Goal: Obtain resource: Download file/media

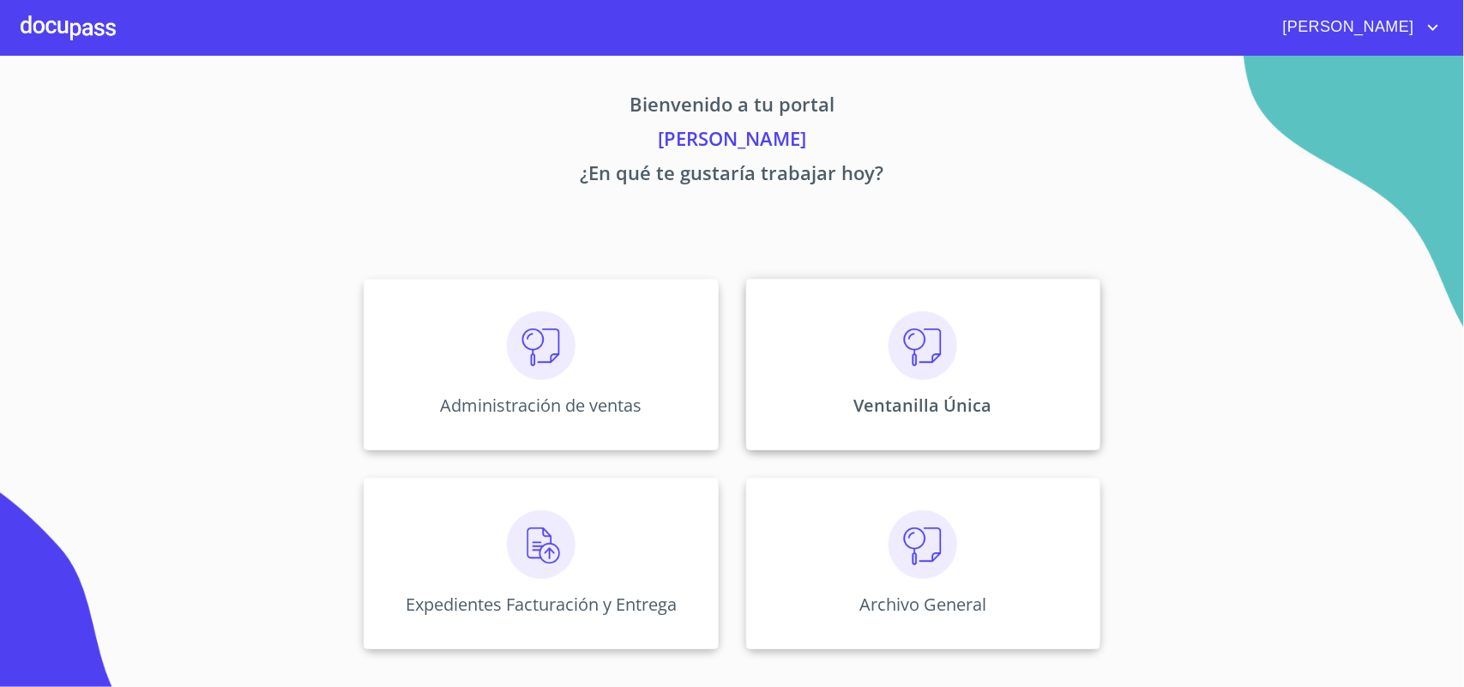
click at [879, 386] on div "Ventanilla Única" at bounding box center [923, 365] width 354 height 172
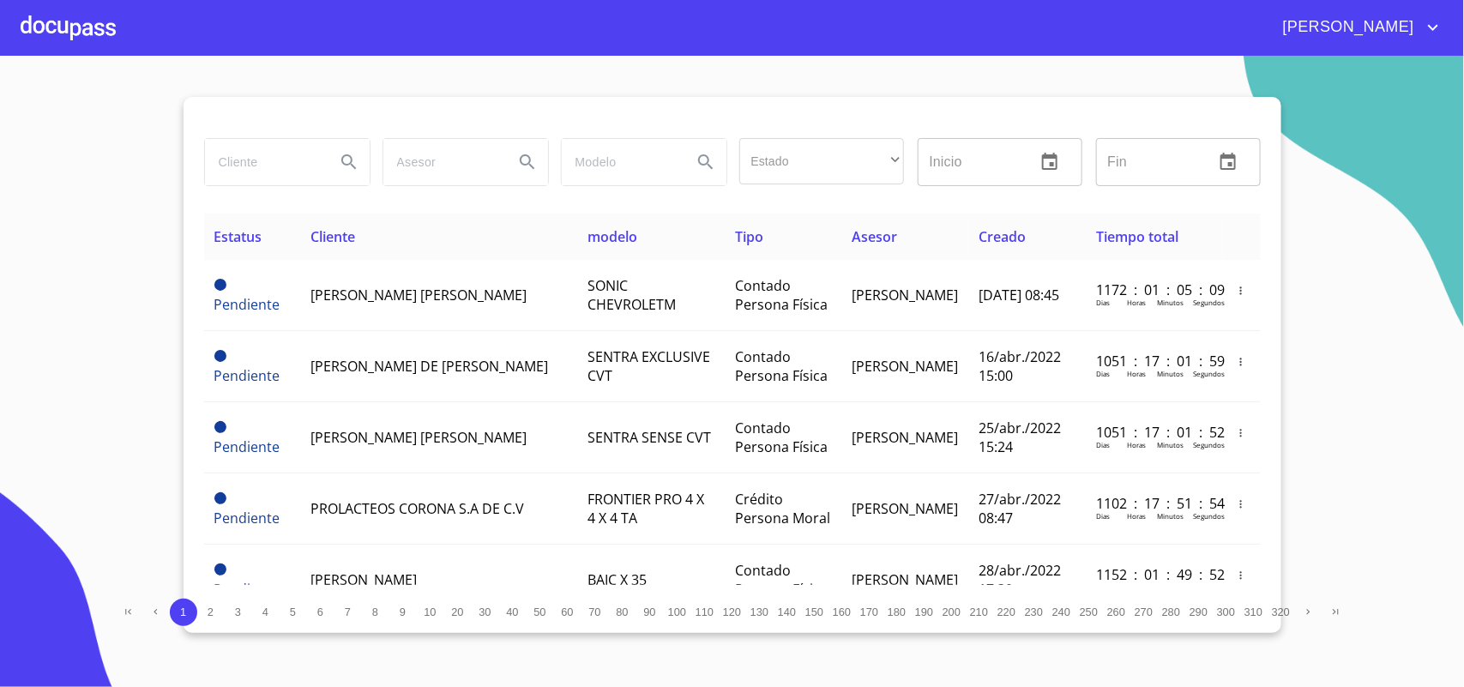
click at [285, 177] on input "search" at bounding box center [263, 162] width 117 height 46
type input "especias universales"
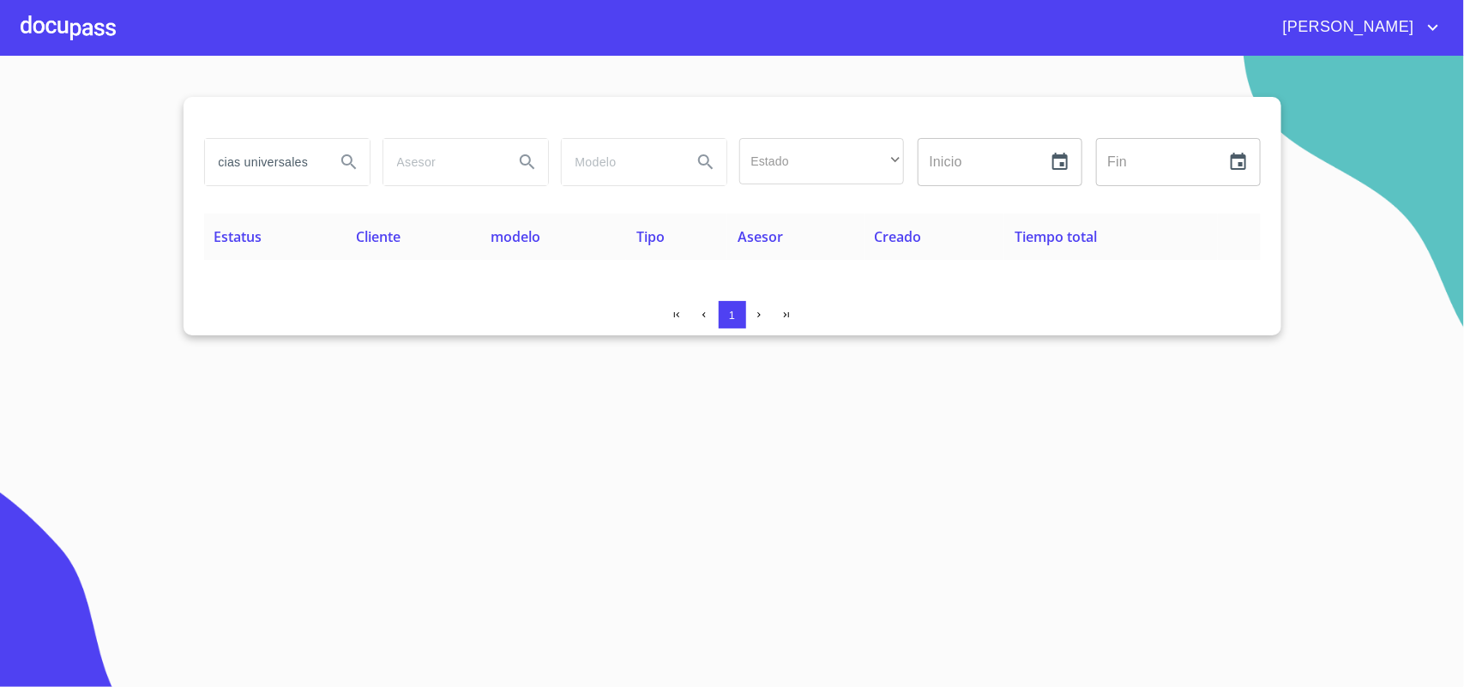
scroll to position [0, 0]
drag, startPoint x: 319, startPoint y: 172, endPoint x: 0, endPoint y: 164, distance: 319.1
click at [0, 164] on section "especias universales Estado ​ ​ Inicio ​ Fin ​ Estatus Cliente modelo Tipo Ases…" at bounding box center [732, 371] width 1464 height 631
type input "universales"
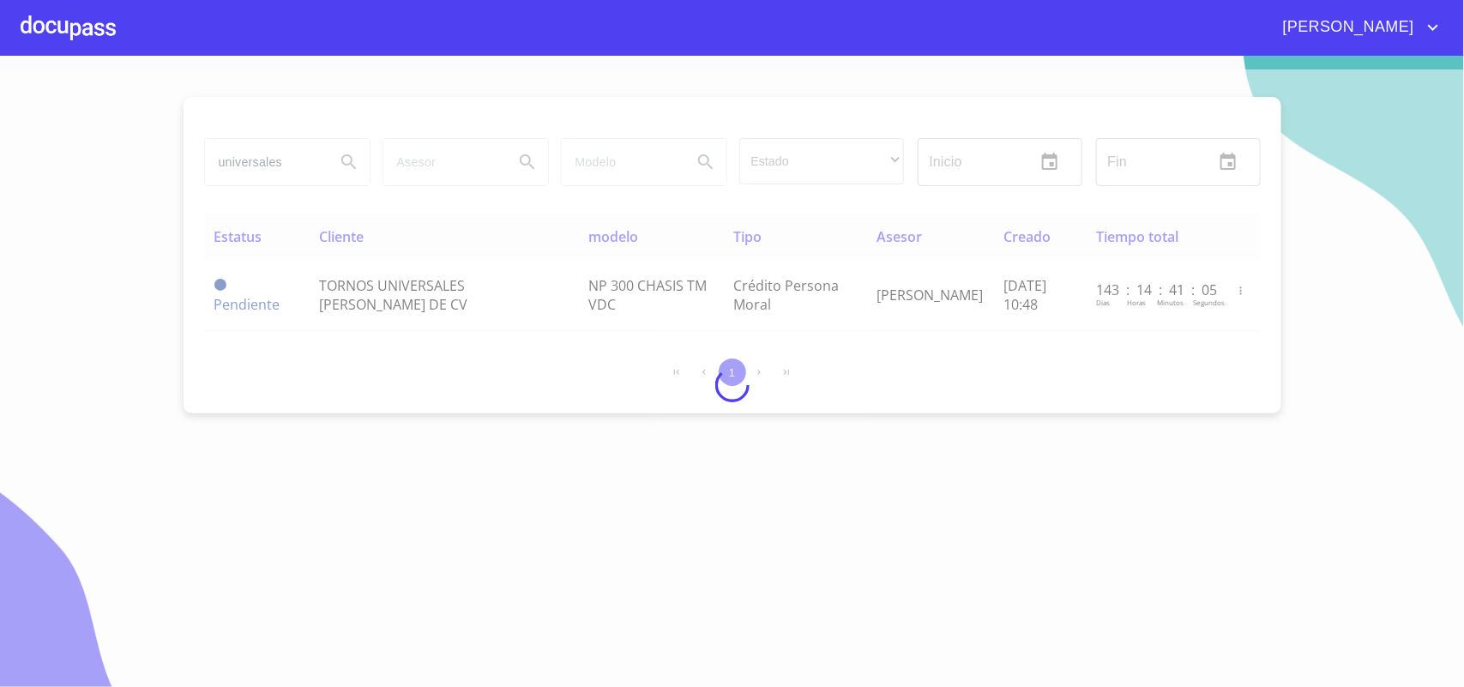
click at [281, 166] on div at bounding box center [732, 384] width 1464 height 631
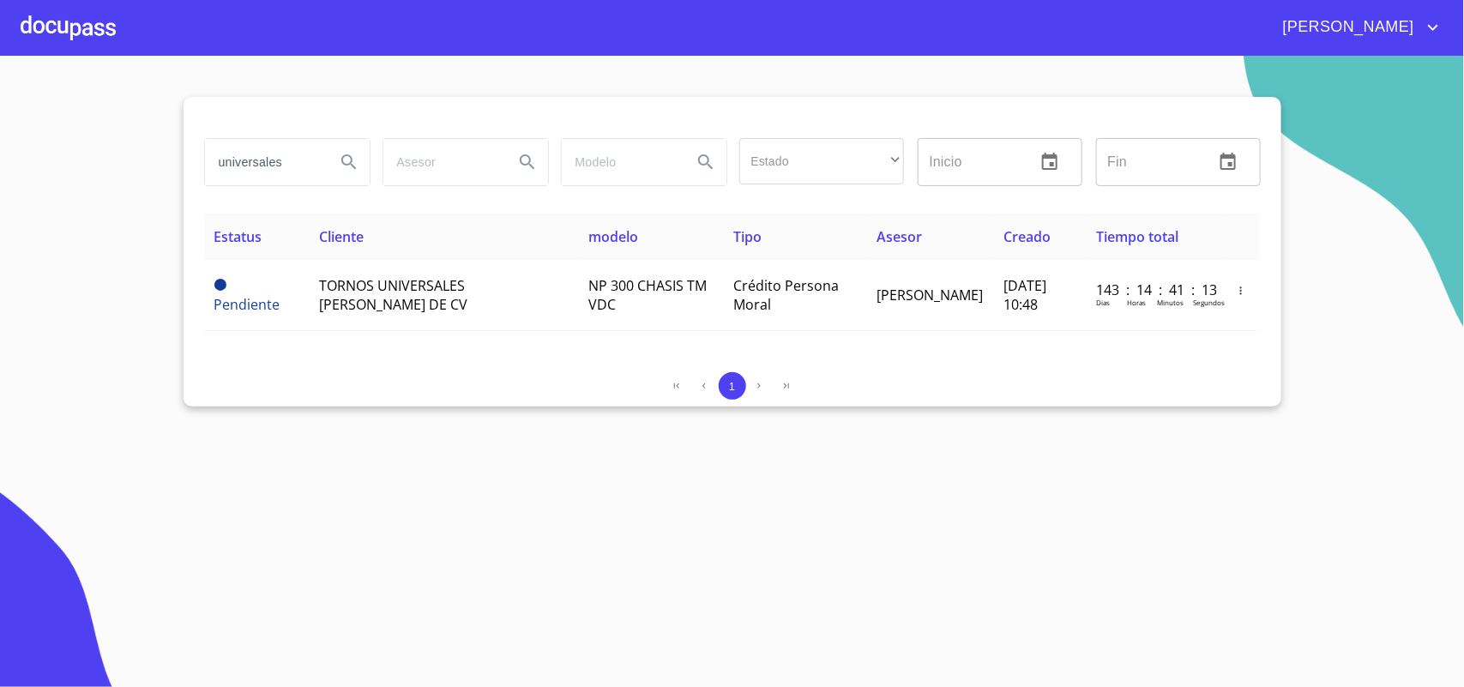
drag, startPoint x: 271, startPoint y: 159, endPoint x: 160, endPoint y: 161, distance: 110.7
drag, startPoint x: 301, startPoint y: 172, endPoint x: 116, endPoint y: 154, distance: 186.0
click at [116, 154] on section "universales Estado ​ ​ Inicio ​ Fin ​ Estatus Cliente modelo Tipo Asesor Creado…" at bounding box center [732, 371] width 1464 height 631
paste input "especias univrsales"
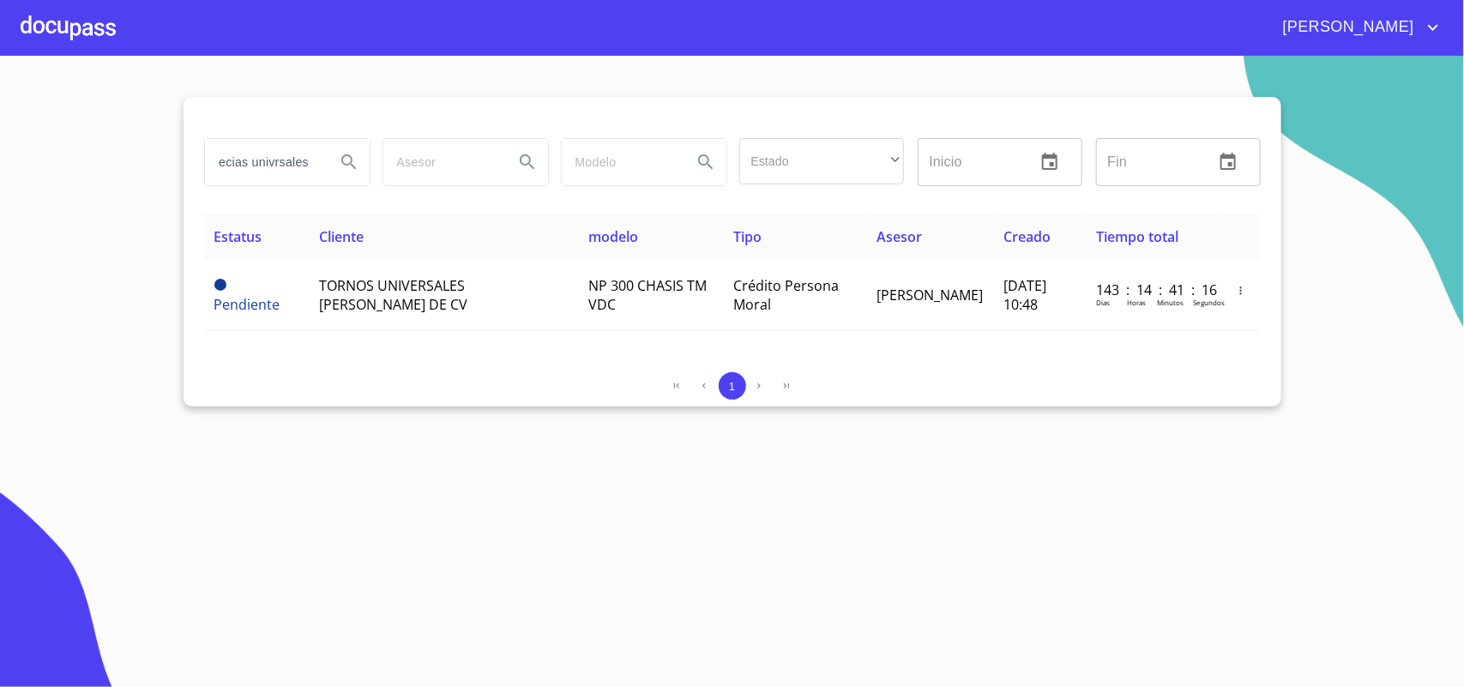
type input "especias univrsales"
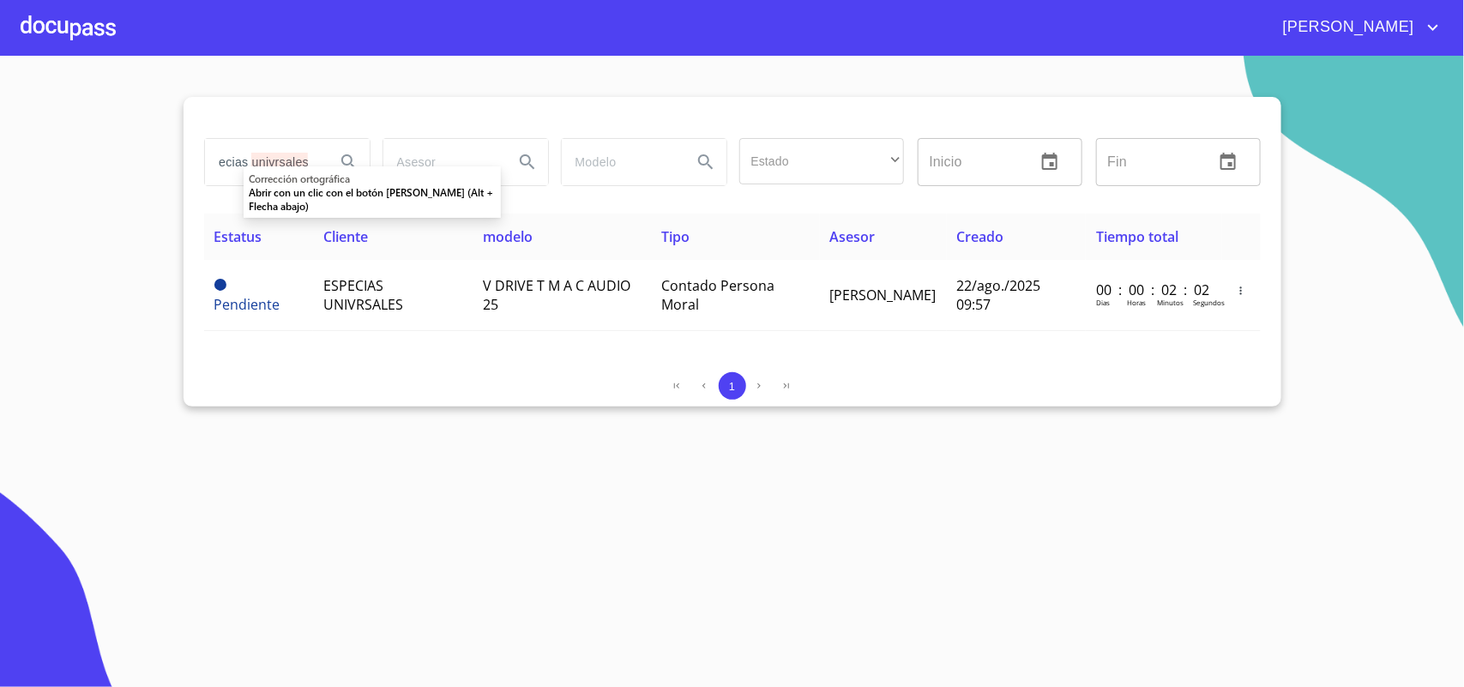
scroll to position [0, 0]
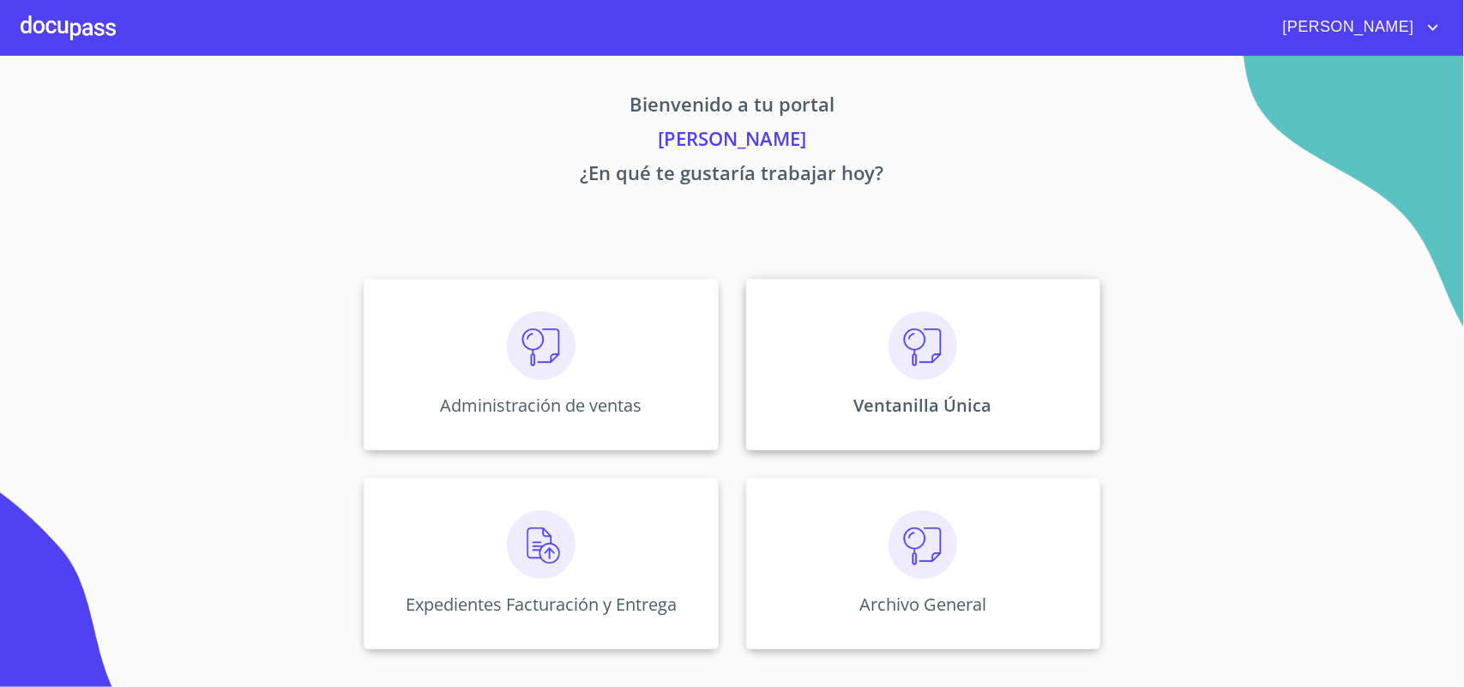
click at [843, 339] on div "Ventanilla Única" at bounding box center [923, 365] width 354 height 172
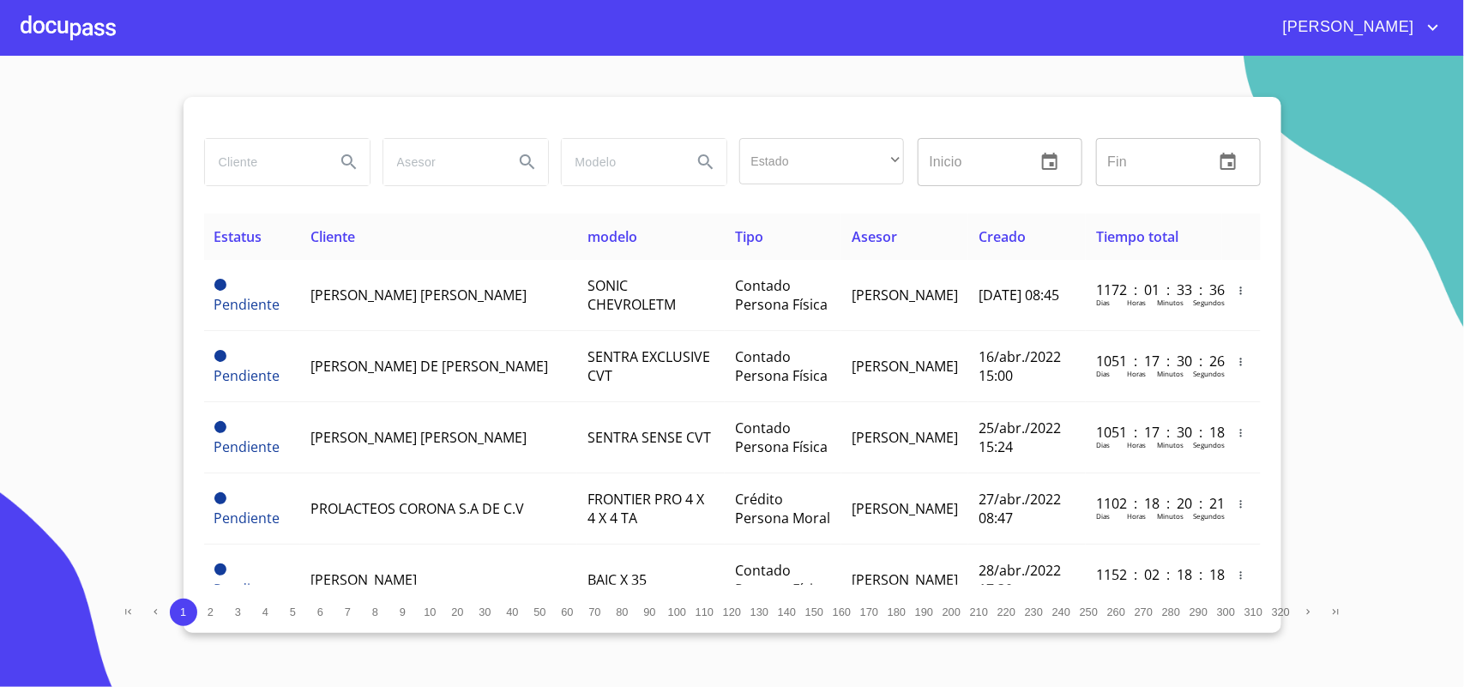
click at [245, 163] on input "search" at bounding box center [263, 162] width 117 height 46
paste input "especias univrsales"
type input "especias univrsales"
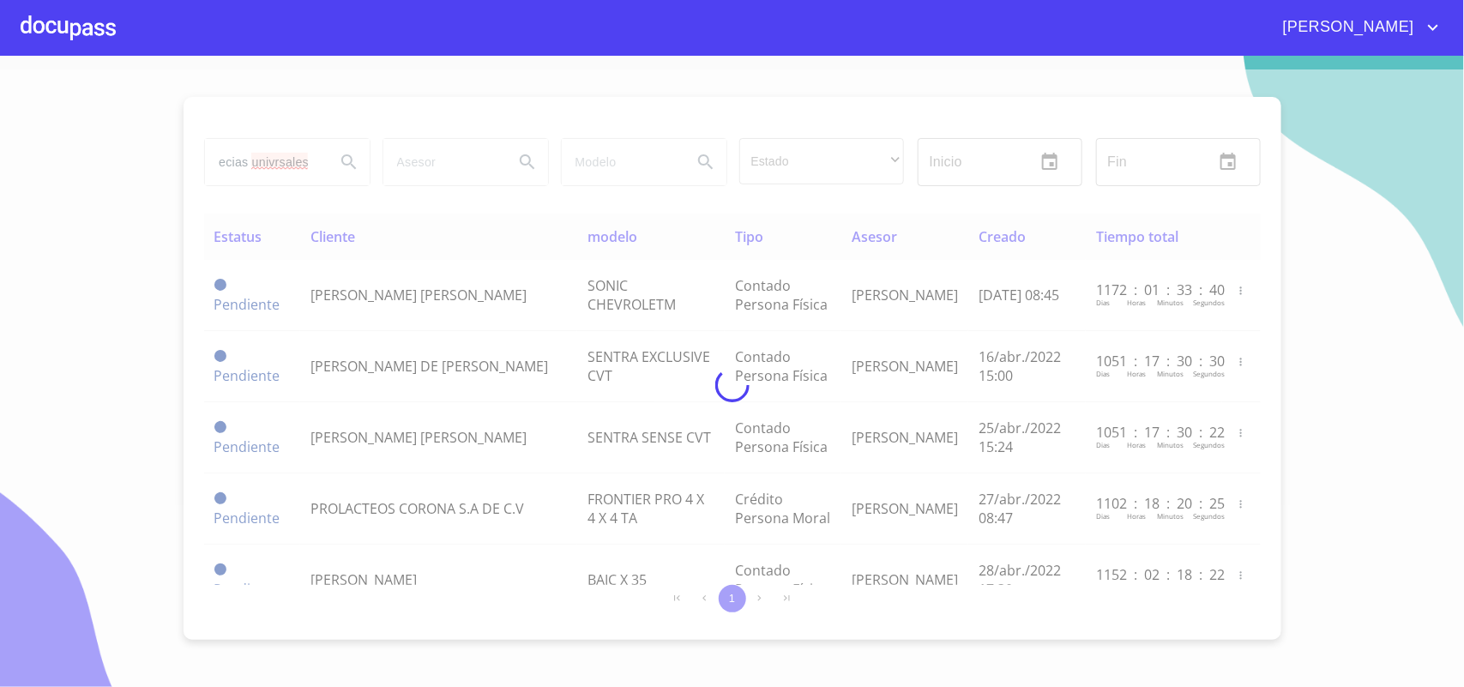
scroll to position [0, 0]
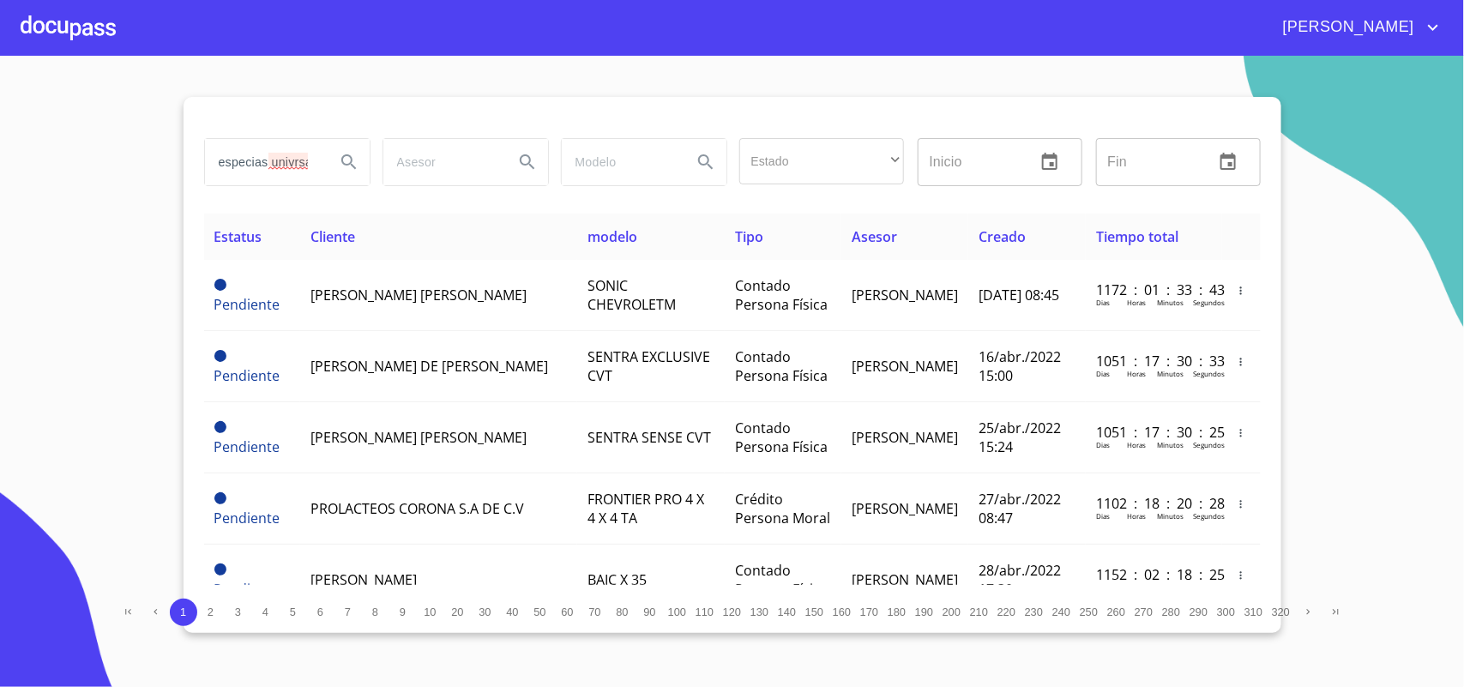
click at [285, 172] on input "especias univrsales" at bounding box center [263, 162] width 117 height 46
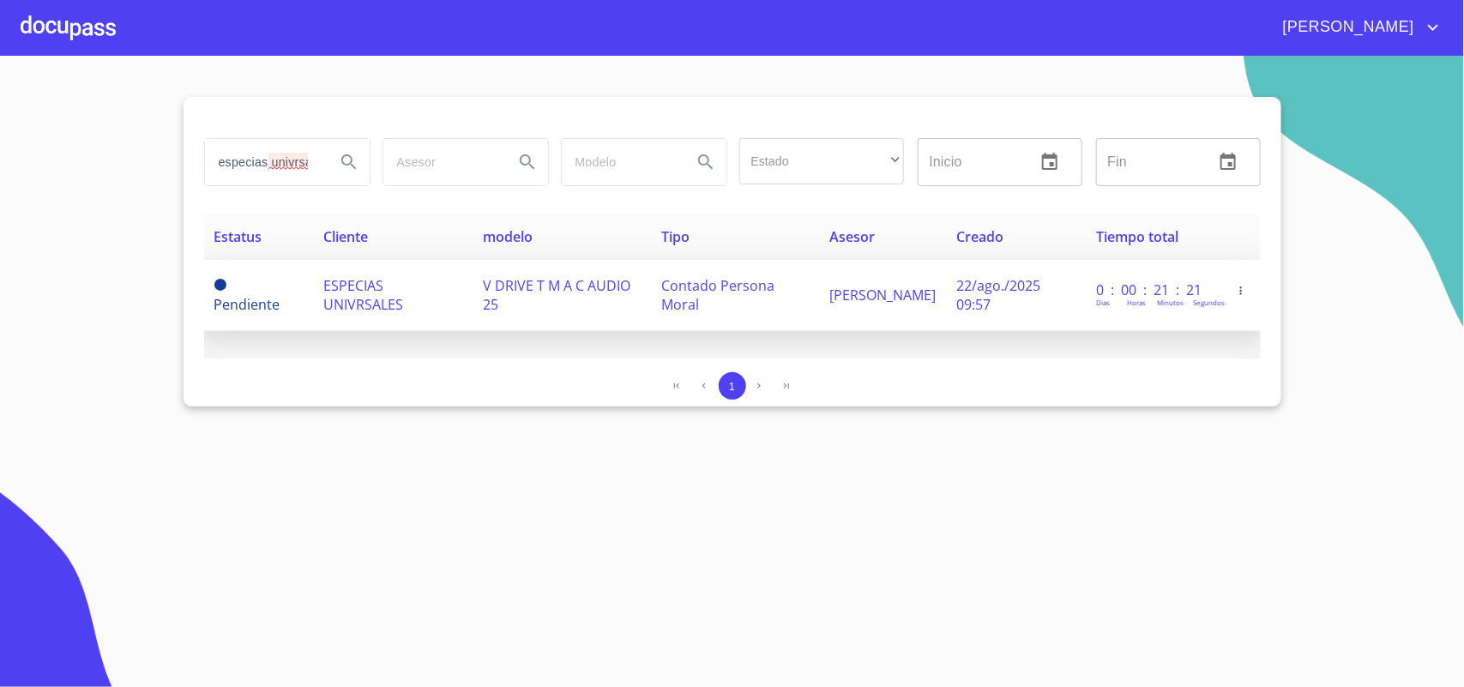
click at [352, 298] on span "ESPECIAS UNIVRSALES" at bounding box center [363, 295] width 80 height 38
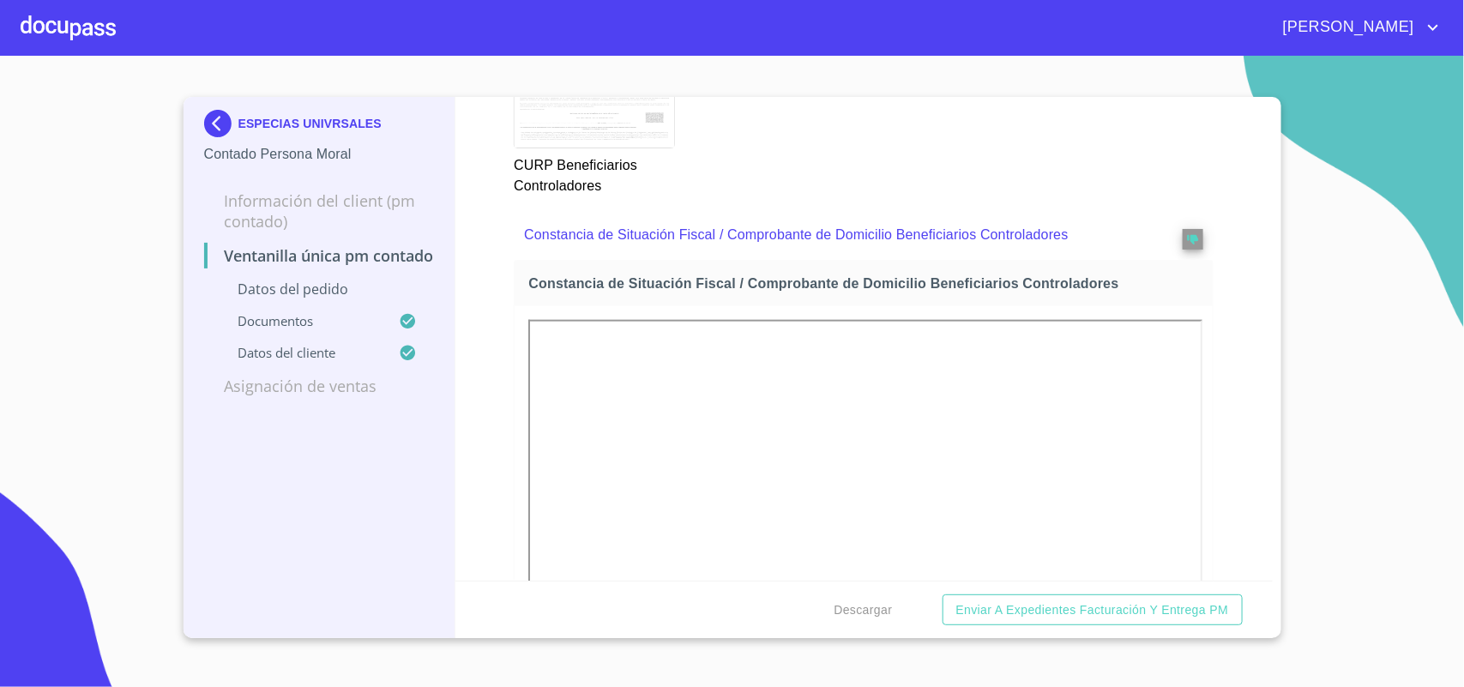
scroll to position [6969, 0]
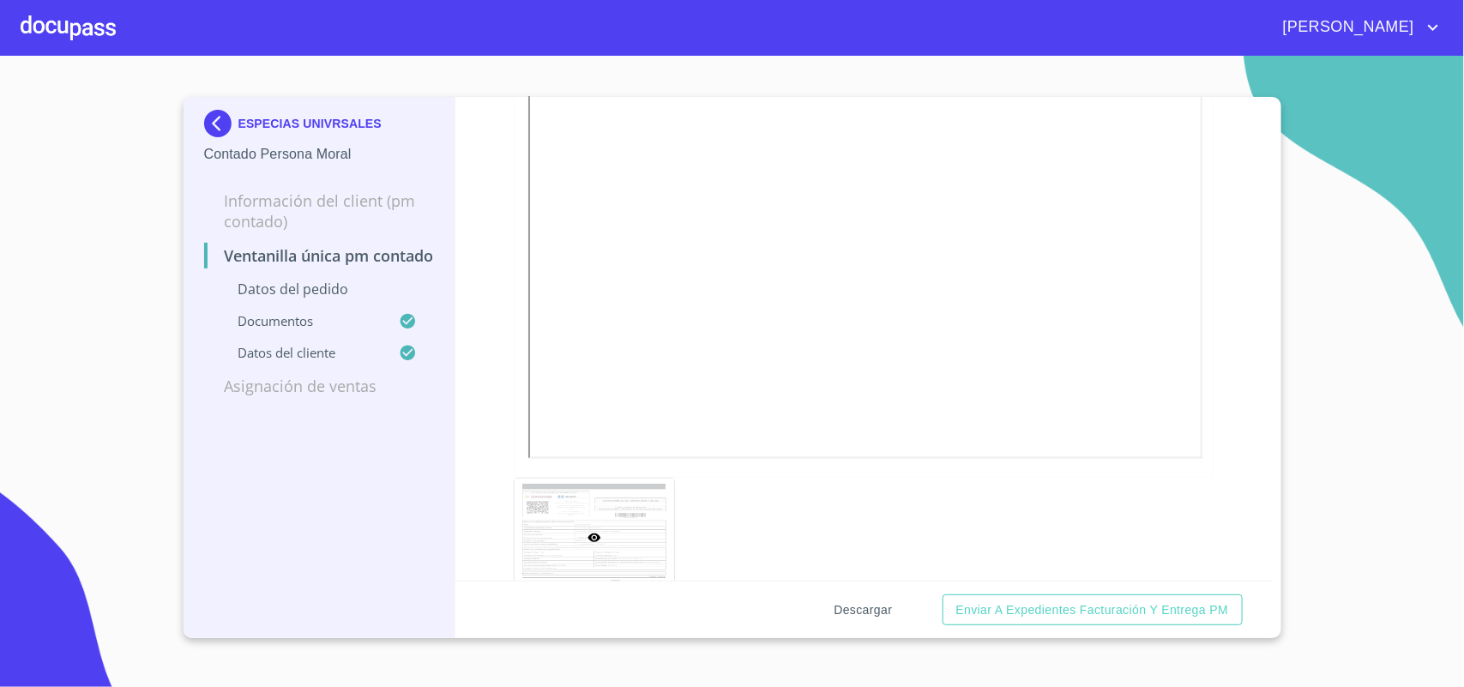
click at [868, 602] on span "Descargar" at bounding box center [863, 610] width 58 height 21
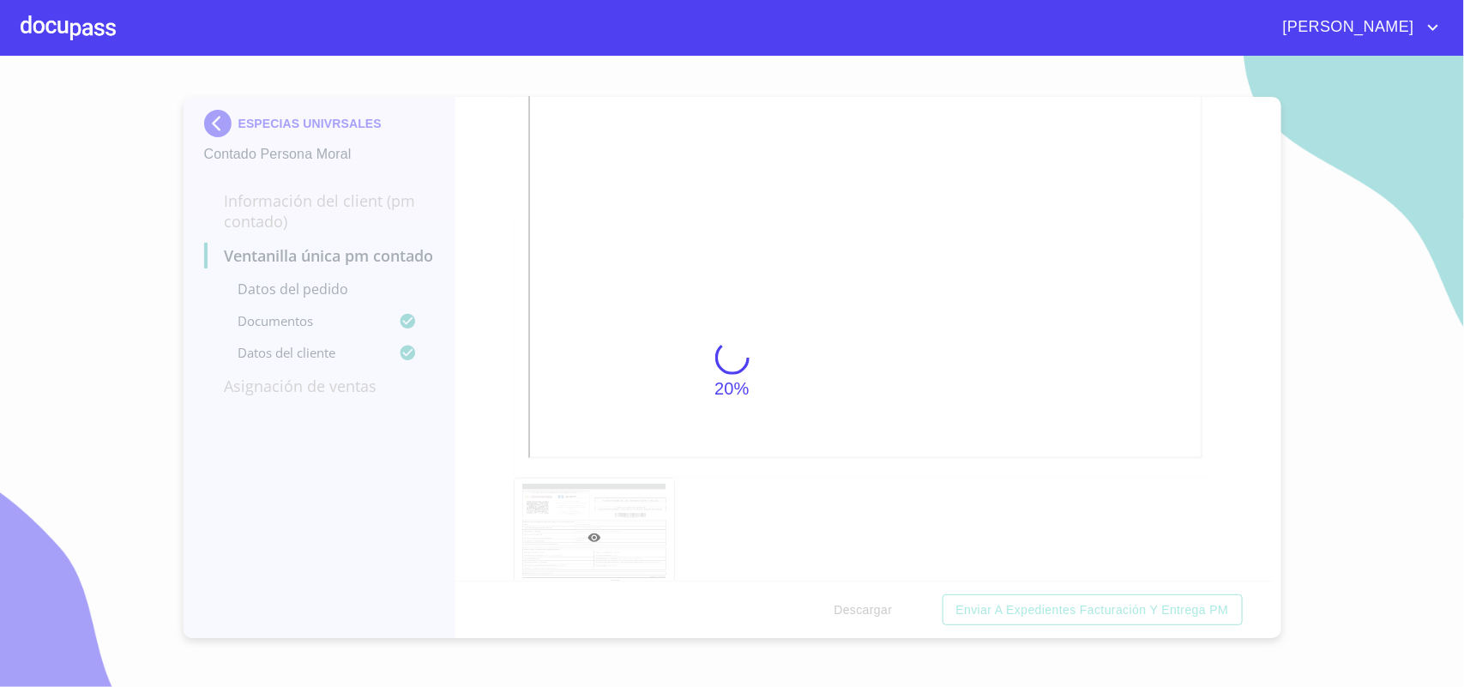
drag, startPoint x: 237, startPoint y: 122, endPoint x: 328, endPoint y: 129, distance: 91.2
click at [323, 129] on div "20%" at bounding box center [732, 371] width 1464 height 631
click at [718, 356] on icon at bounding box center [732, 358] width 37 height 37
click at [713, 363] on div "20%" at bounding box center [732, 371] width 1464 height 631
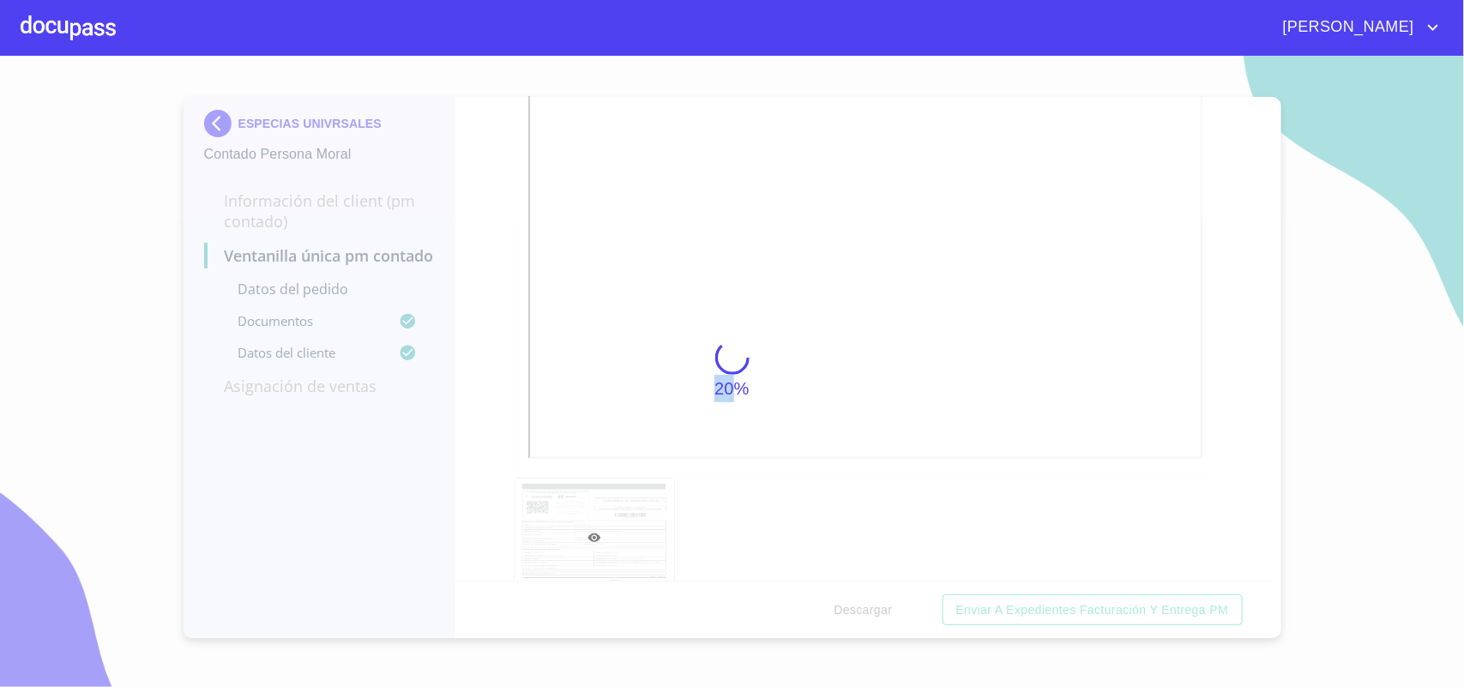
click at [624, 406] on div "20%" at bounding box center [732, 371] width 1464 height 631
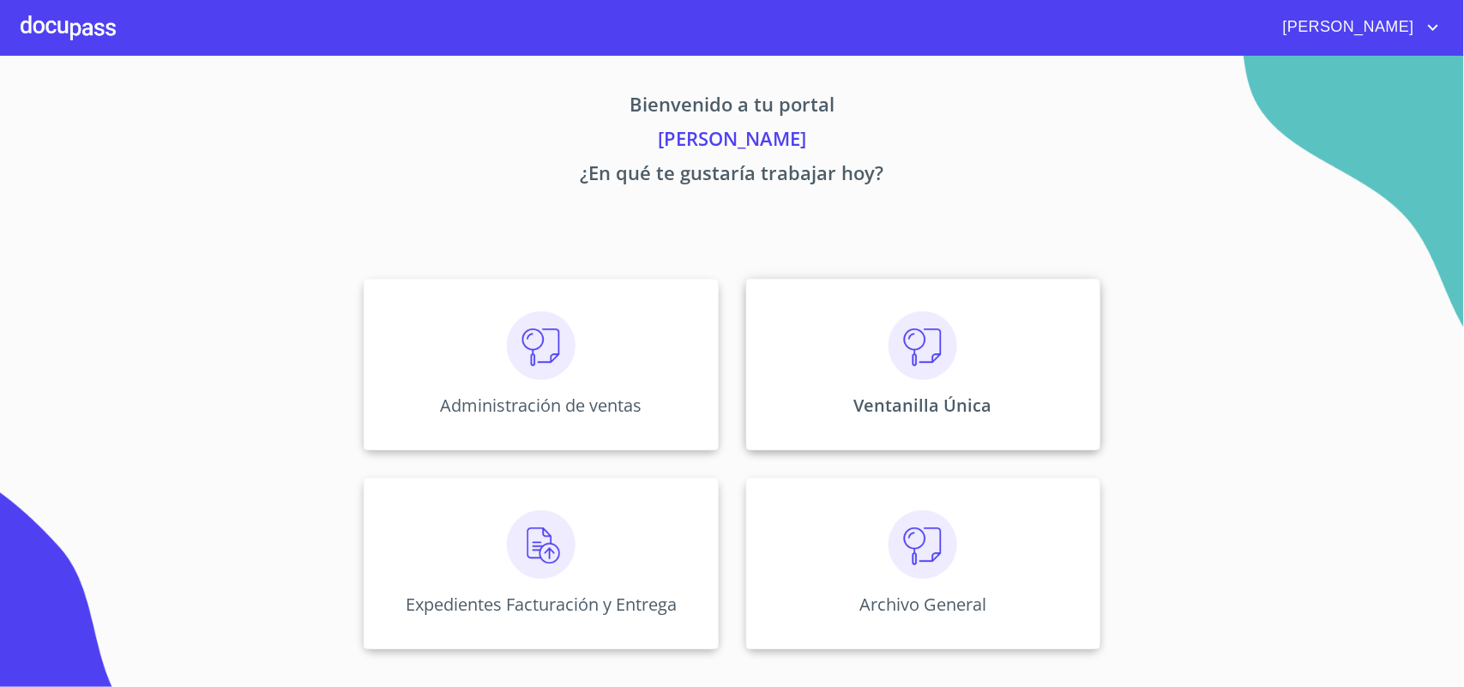
click at [940, 348] on img at bounding box center [923, 345] width 69 height 69
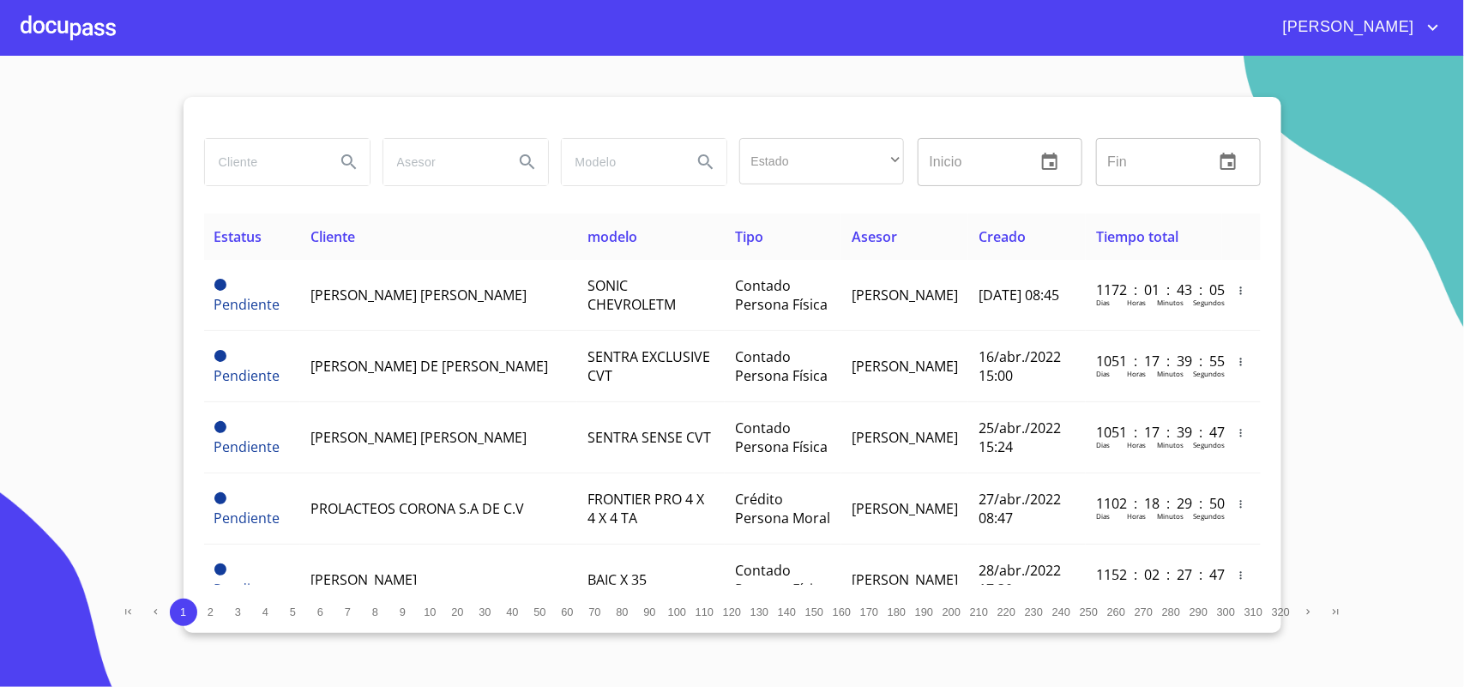
click at [271, 164] on input "search" at bounding box center [263, 162] width 117 height 46
paste input "especias univrsales"
type input "especias univrsales"
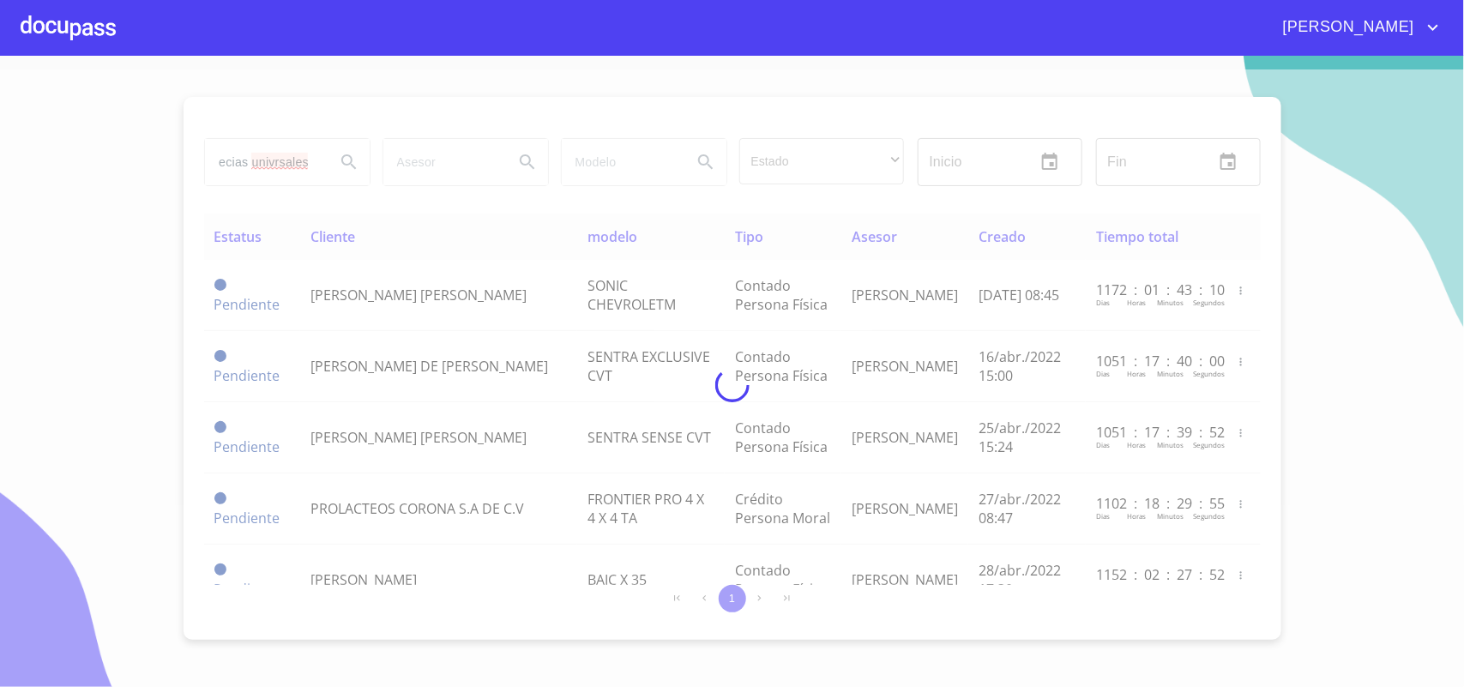
scroll to position [0, 0]
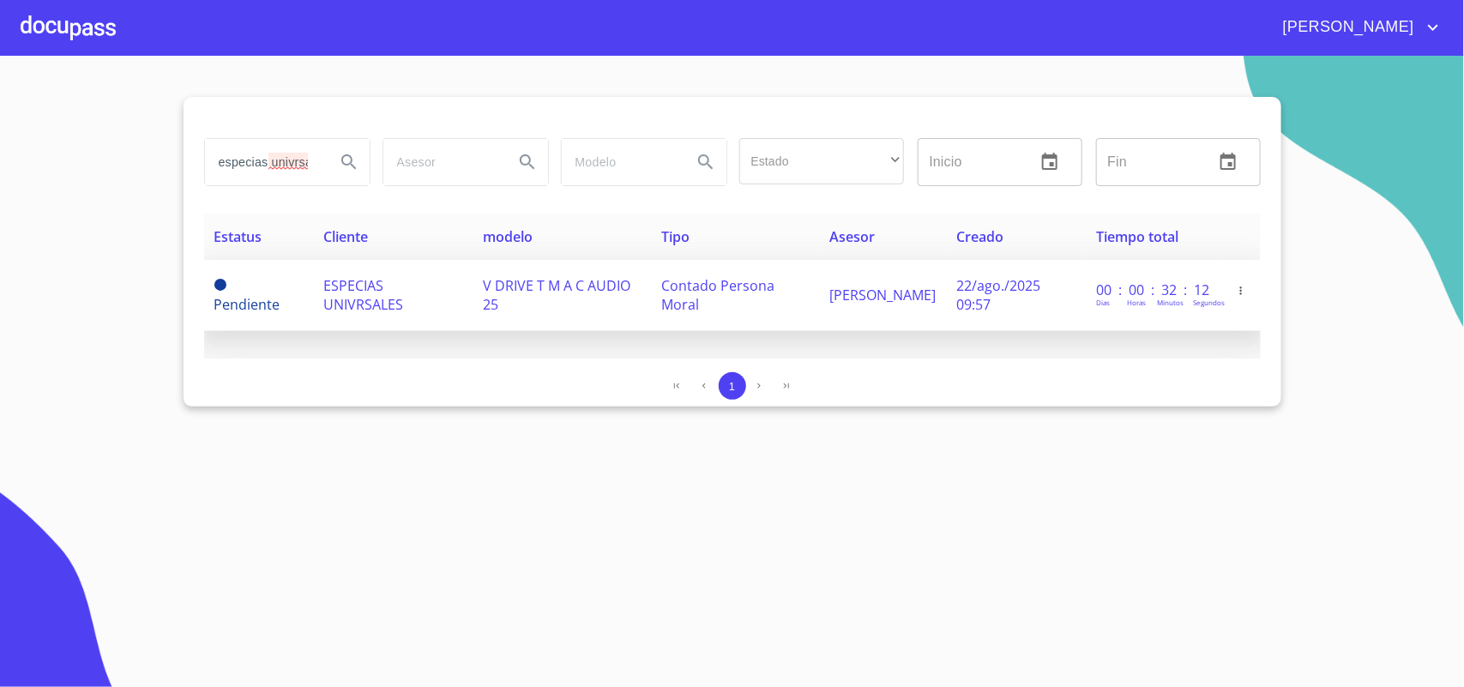
click at [335, 313] on span "ESPECIAS UNIVRSALES" at bounding box center [363, 295] width 80 height 38
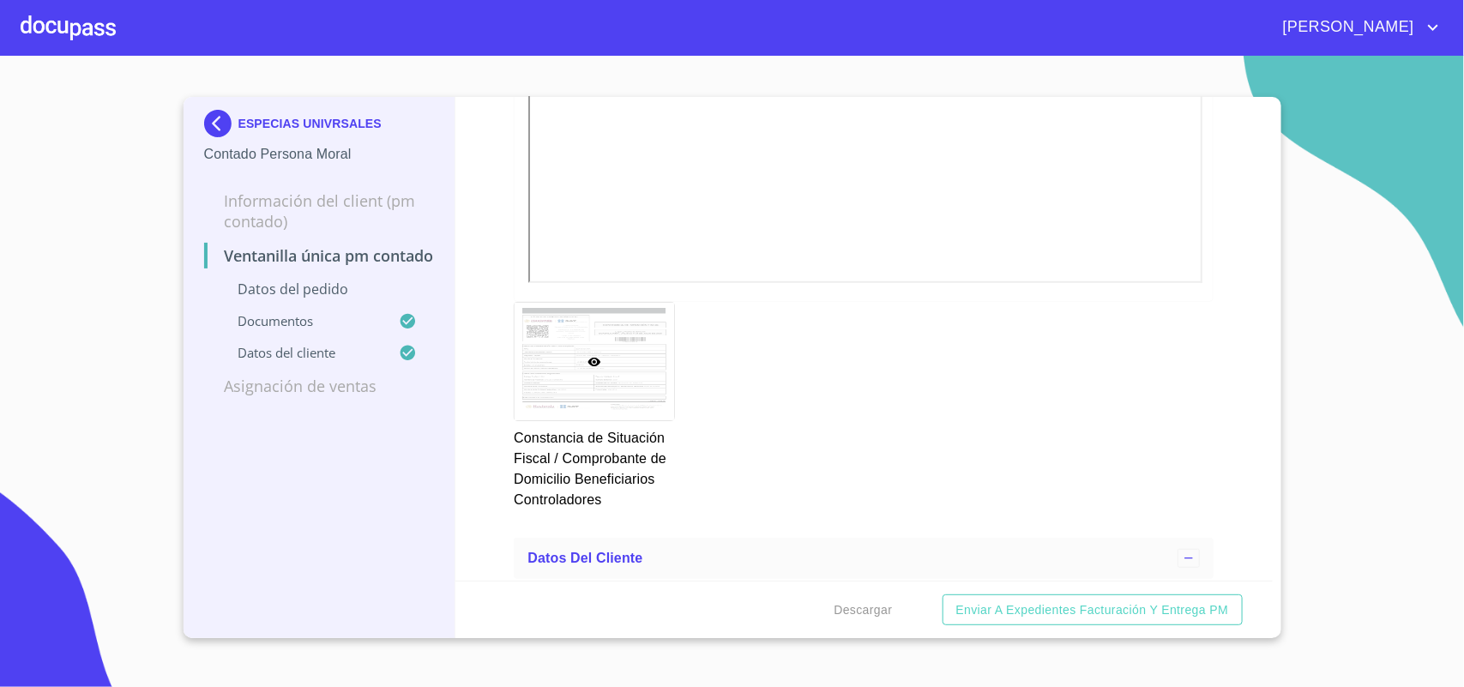
scroll to position [6691, 0]
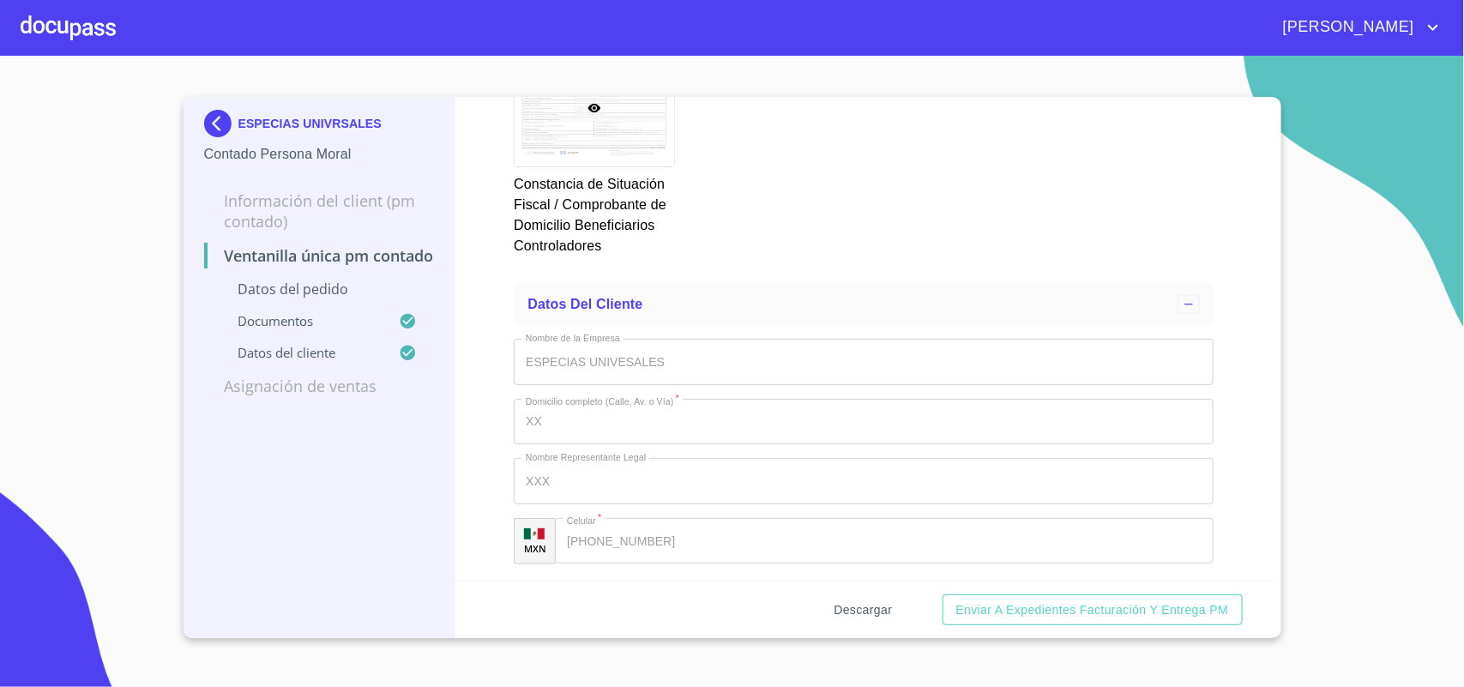
click at [859, 614] on span "Descargar" at bounding box center [863, 610] width 58 height 21
